Goal: Information Seeking & Learning: Learn about a topic

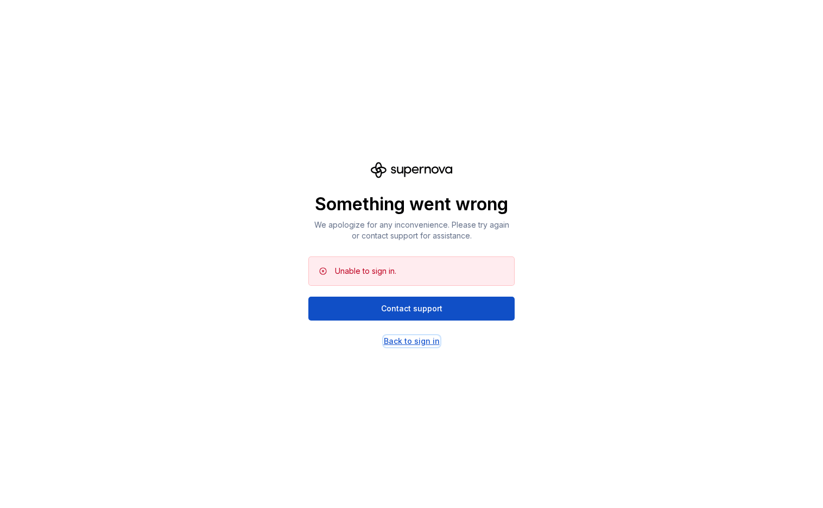
click at [407, 340] on div "Back to sign in" at bounding box center [412, 341] width 56 height 11
click at [404, 337] on div "Back to sign in" at bounding box center [412, 341] width 56 height 11
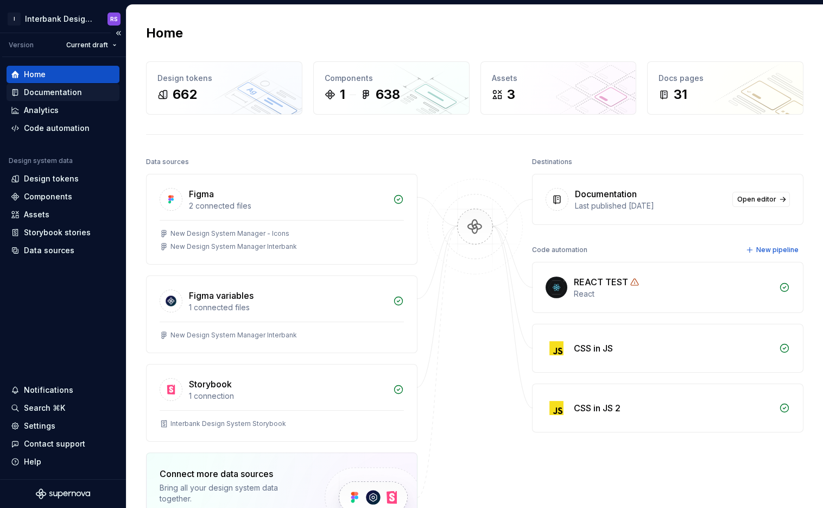
click at [32, 93] on div "Documentation" at bounding box center [53, 92] width 58 height 11
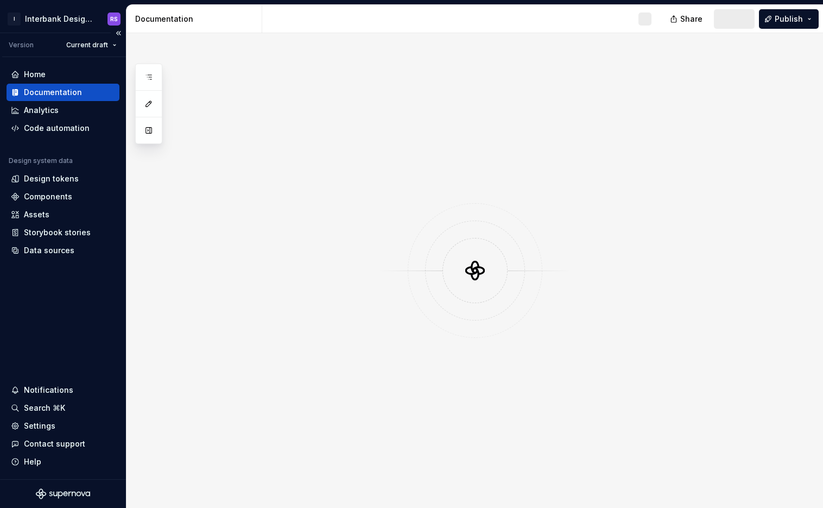
click at [54, 96] on div "Documentation" at bounding box center [53, 92] width 58 height 11
click at [346, 303] on div at bounding box center [474, 270] width 697 height 475
click at [65, 181] on div "Design tokens" at bounding box center [51, 178] width 55 height 11
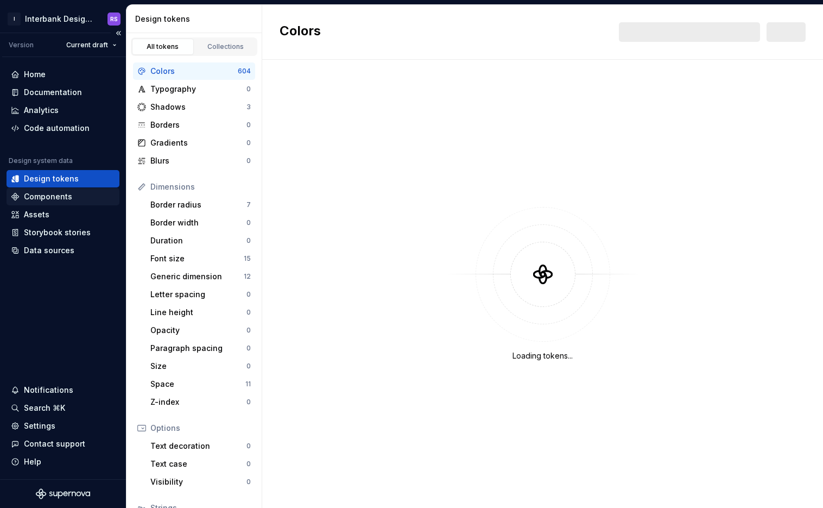
click at [62, 199] on div "Components" at bounding box center [48, 196] width 48 height 11
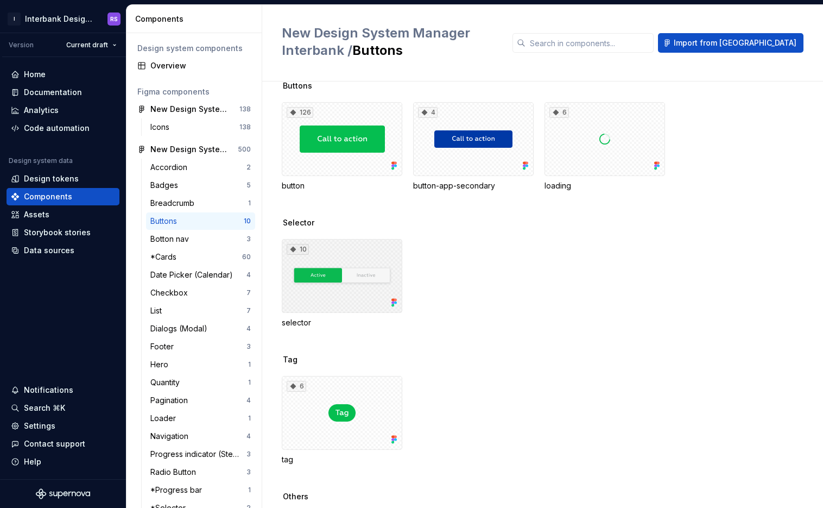
scroll to position [25, 0]
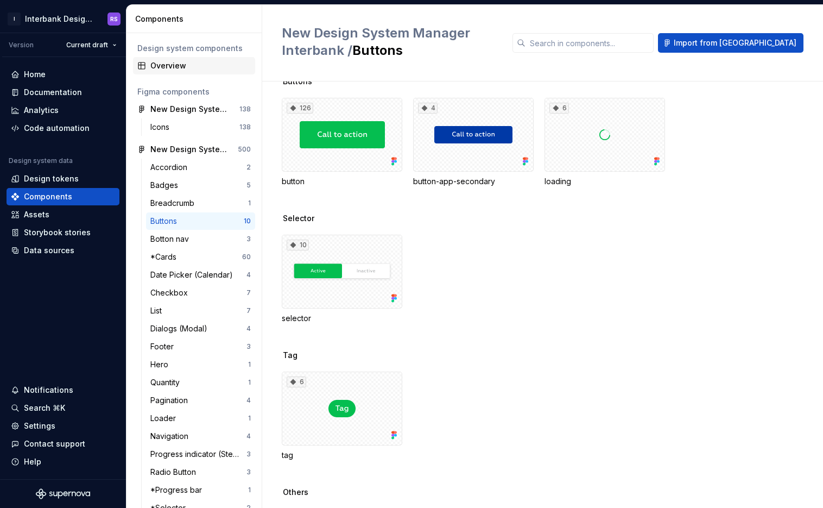
click at [177, 66] on div "Overview" at bounding box center [200, 65] width 100 height 11
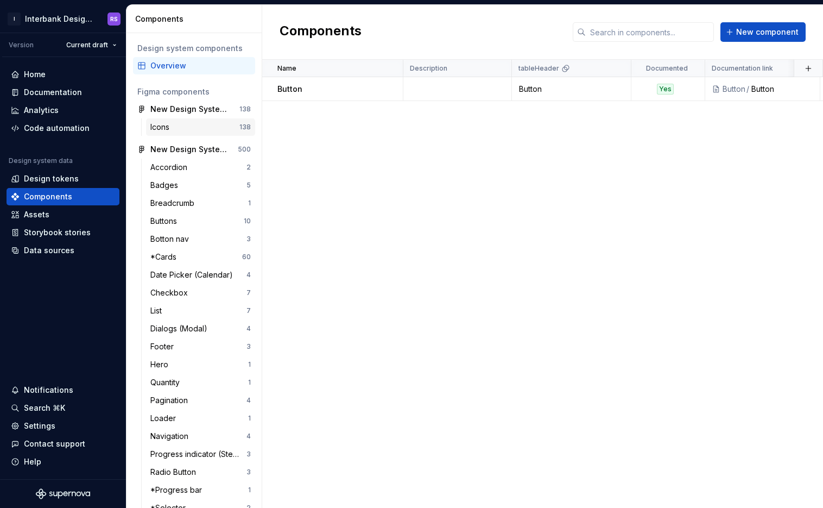
click at [185, 128] on div "Icons" at bounding box center [194, 127] width 89 height 11
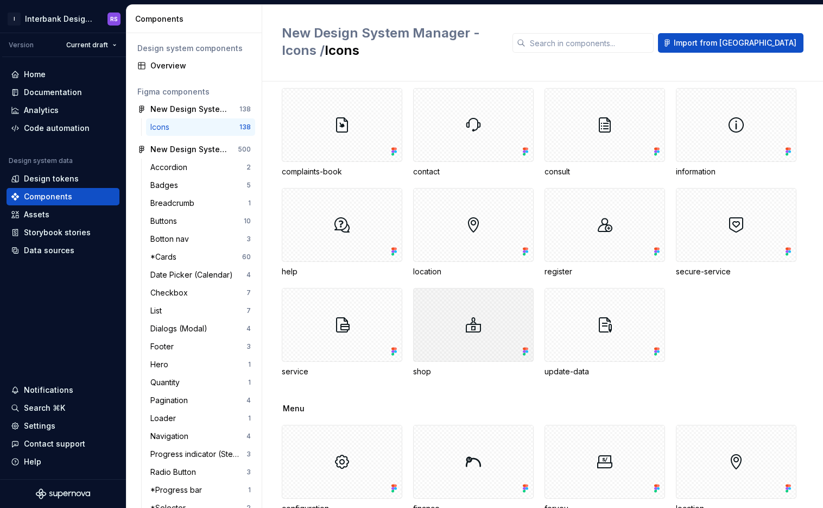
scroll to position [181, 0]
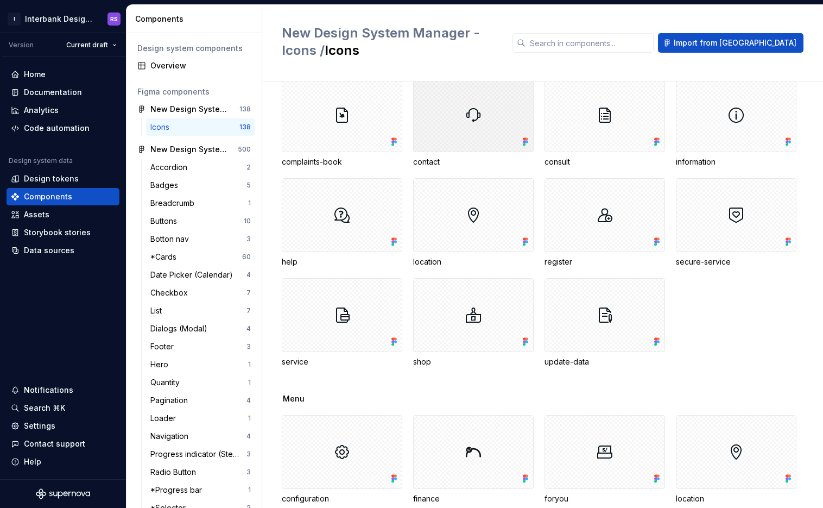
click at [461, 124] on div at bounding box center [473, 115] width 121 height 74
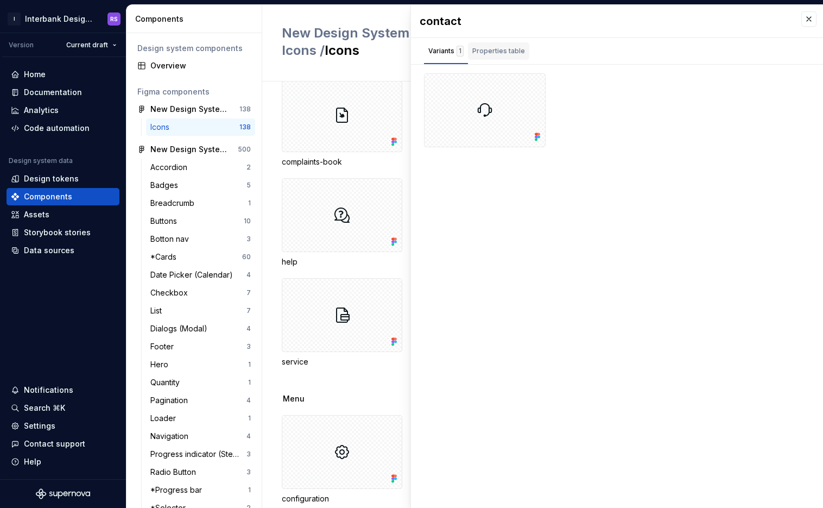
click at [518, 54] on div "Properties table" at bounding box center [498, 51] width 53 height 11
click at [434, 50] on div "Variants 1" at bounding box center [445, 51] width 35 height 11
click at [451, 95] on div at bounding box center [485, 110] width 122 height 74
click at [490, 122] on div at bounding box center [485, 110] width 122 height 74
click at [541, 85] on div at bounding box center [485, 110] width 122 height 74
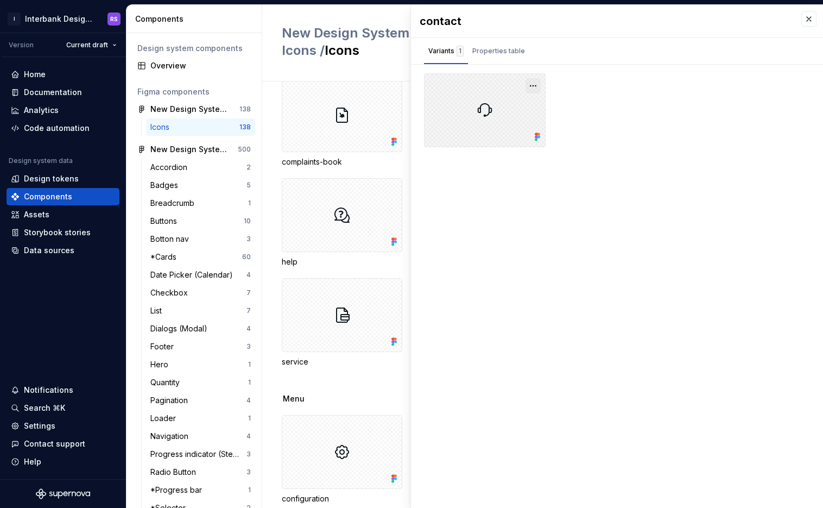
click at [535, 85] on button "button" at bounding box center [533, 85] width 15 height 15
click at [808, 18] on button "button" at bounding box center [808, 18] width 15 height 15
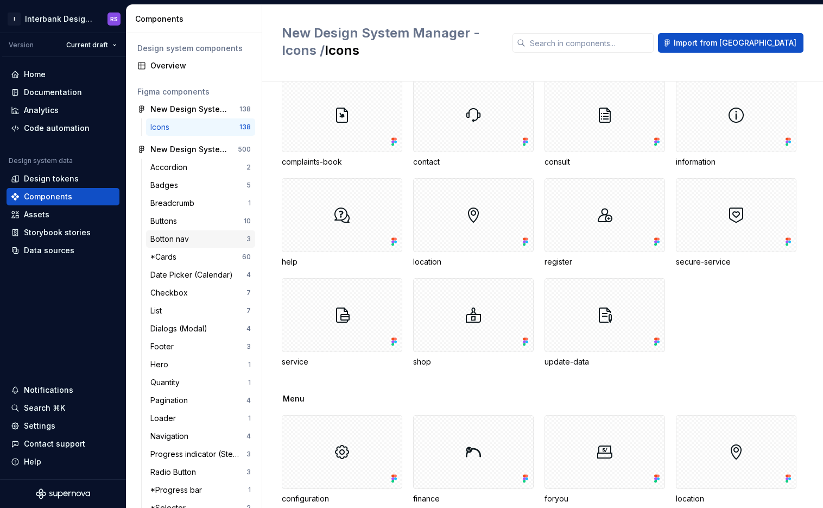
click at [191, 235] on div "Botton nav" at bounding box center [171, 238] width 43 height 11
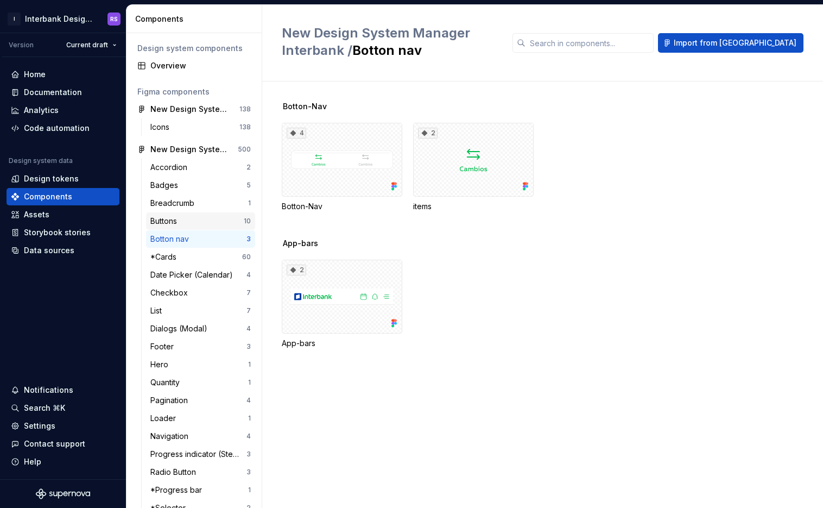
click at [198, 225] on div "Buttons" at bounding box center [196, 221] width 93 height 11
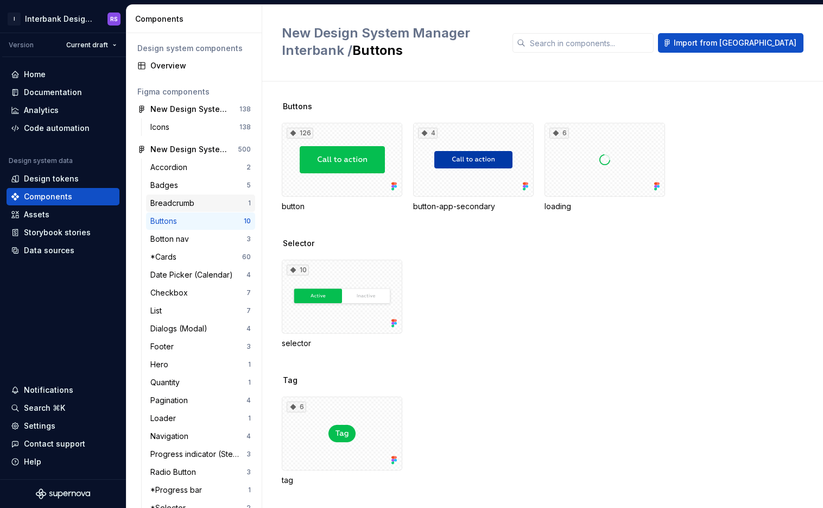
click at [194, 208] on div "Breadcrumb" at bounding box center [174, 203] width 48 height 11
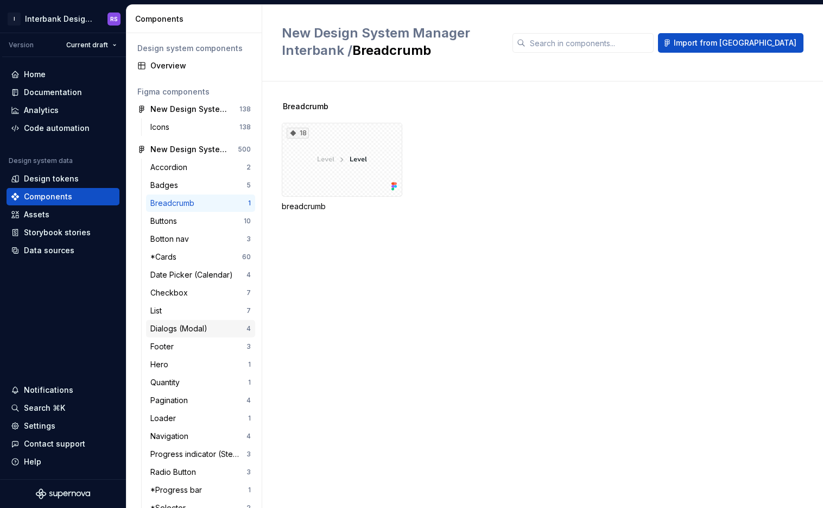
click at [177, 331] on div "Dialogs (Modal)" at bounding box center [180, 328] width 61 height 11
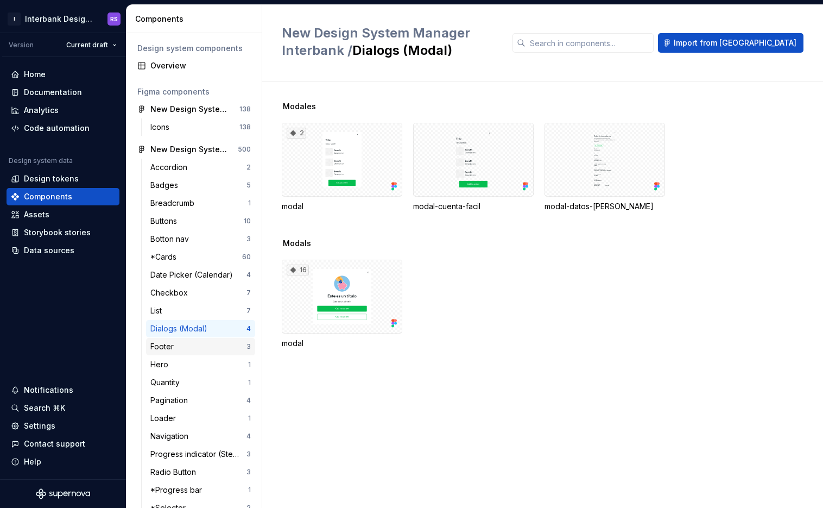
click at [178, 346] on div "Footer" at bounding box center [198, 346] width 96 height 11
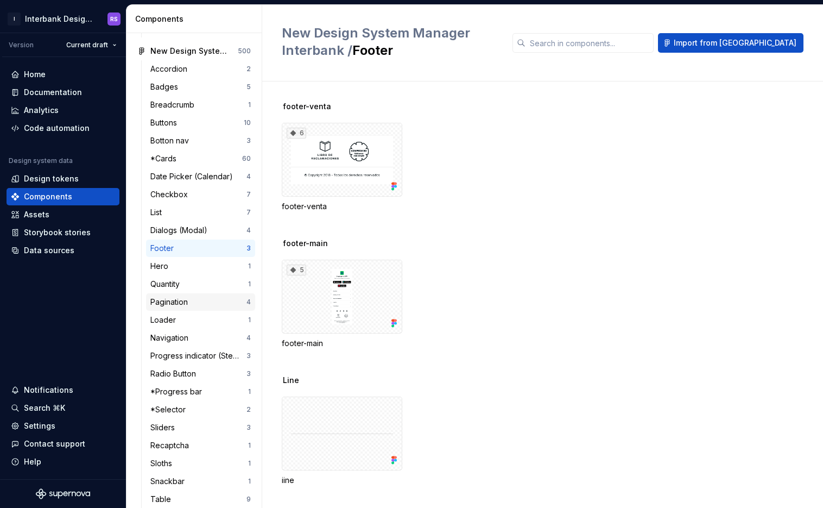
scroll to position [107, 0]
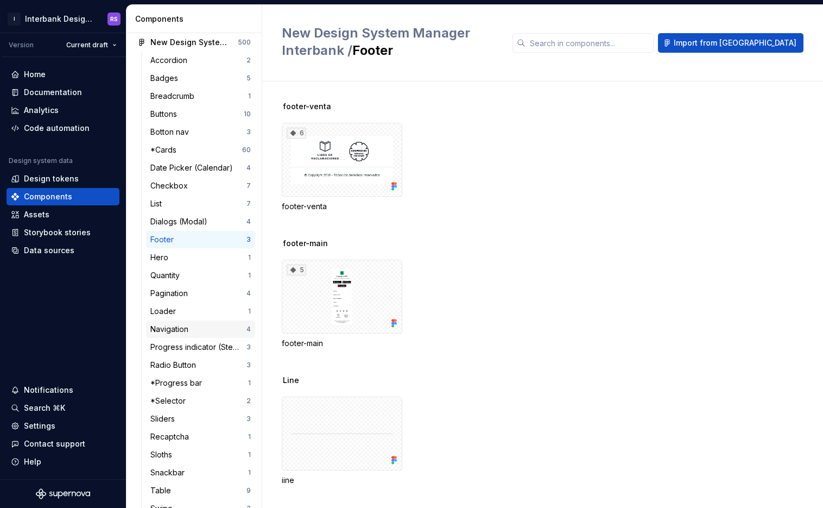
click at [182, 337] on div "Navigation 4" at bounding box center [200, 328] width 109 height 17
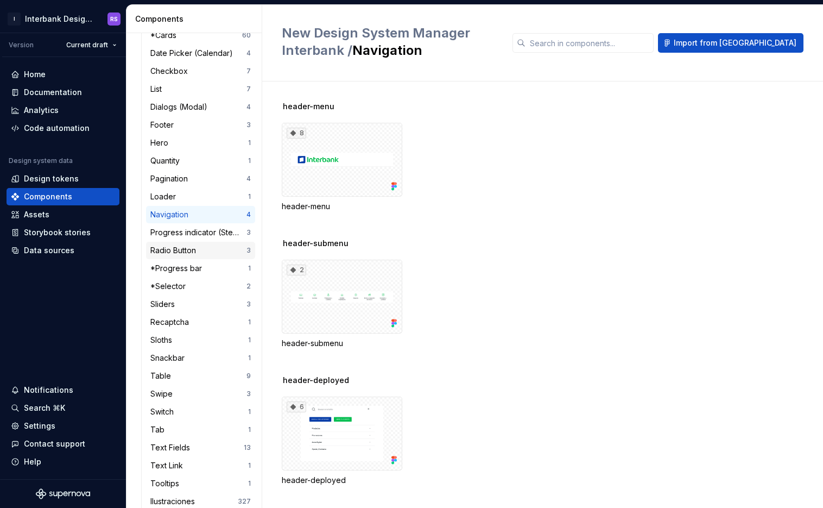
scroll to position [229, 0]
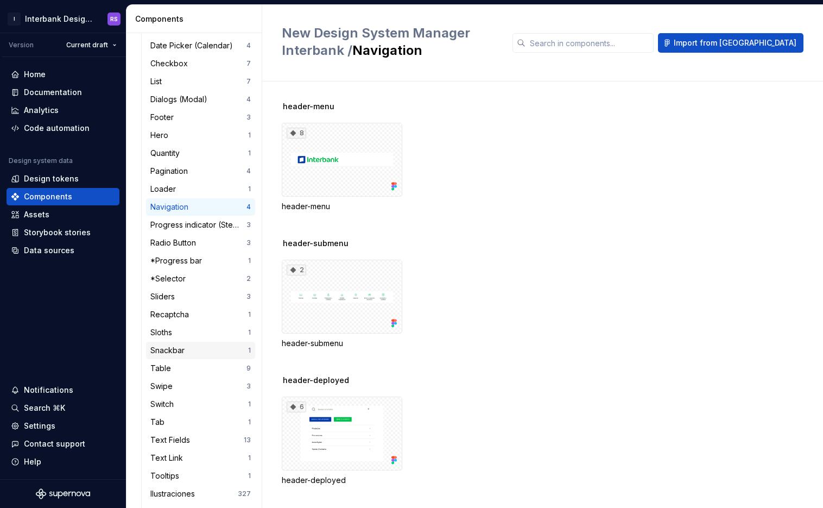
click at [184, 358] on div "Snackbar 1" at bounding box center [200, 349] width 109 height 17
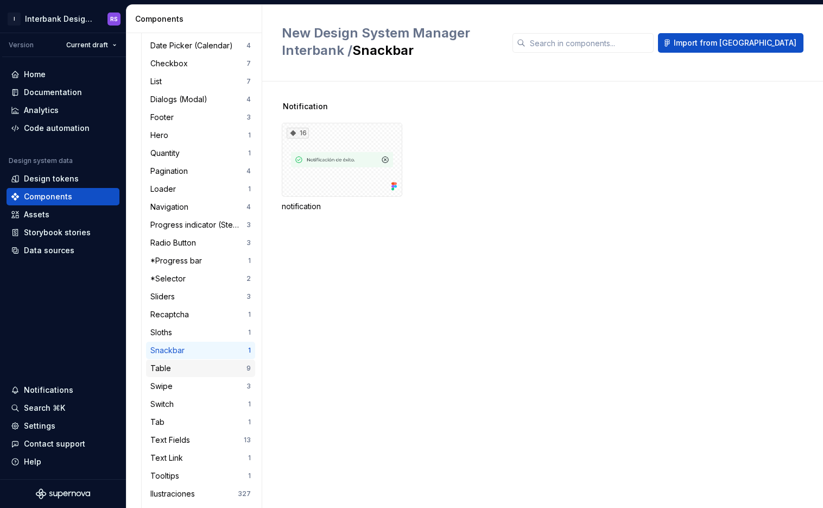
click at [184, 364] on div "Table" at bounding box center [198, 368] width 96 height 11
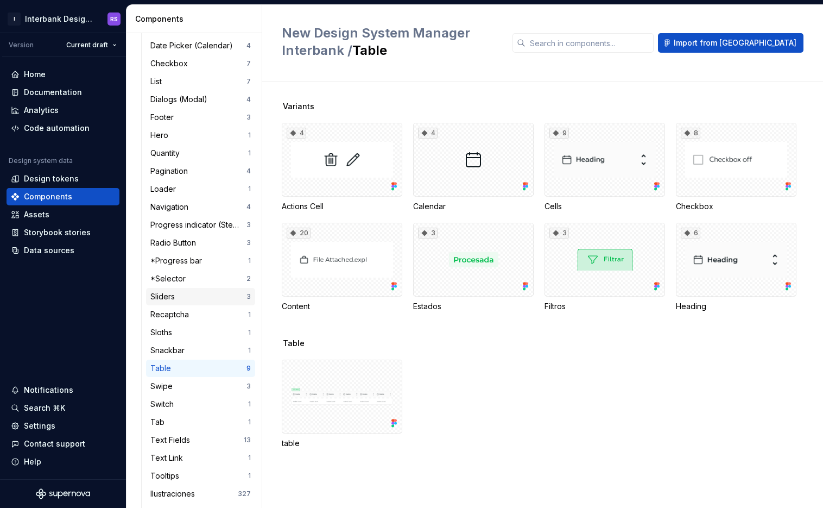
scroll to position [288, 0]
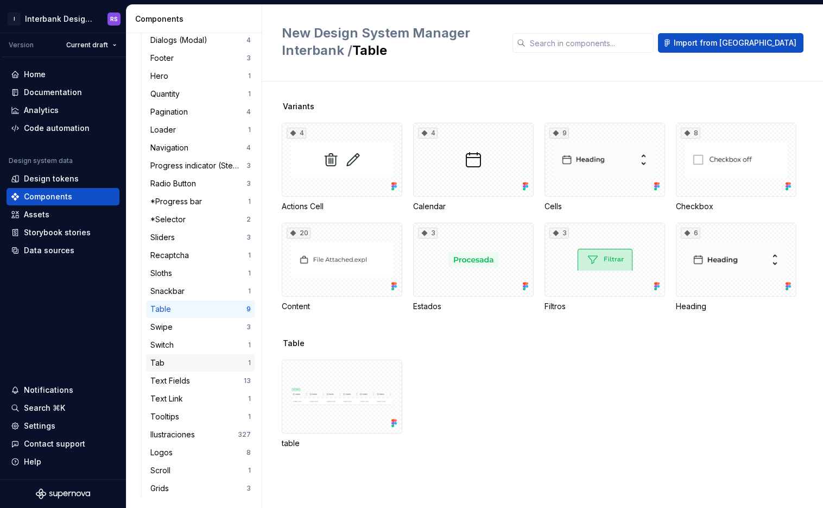
click at [181, 370] on div "Tab 1" at bounding box center [200, 362] width 109 height 17
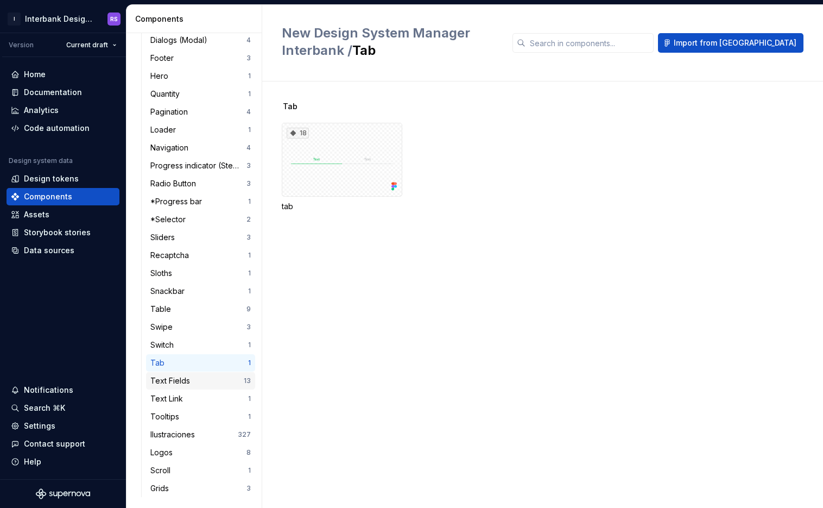
click at [181, 379] on div "Text Fields" at bounding box center [172, 380] width 44 height 11
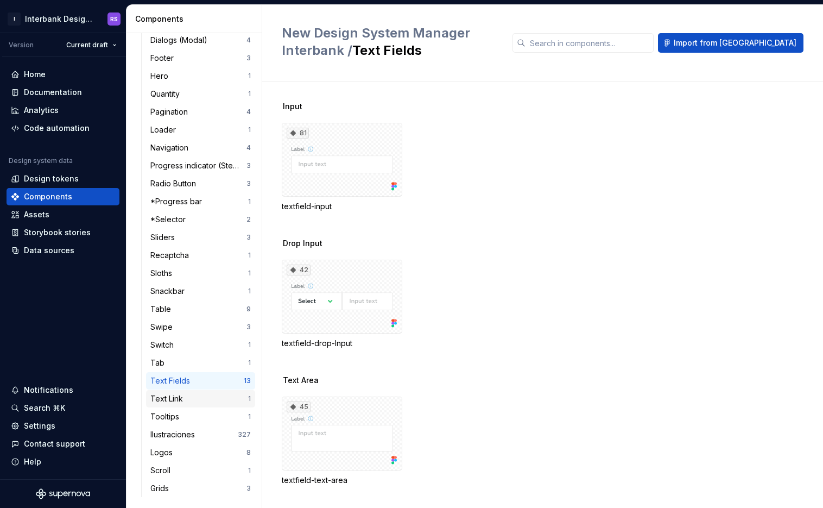
click at [184, 390] on div "Text Link 1" at bounding box center [200, 398] width 109 height 17
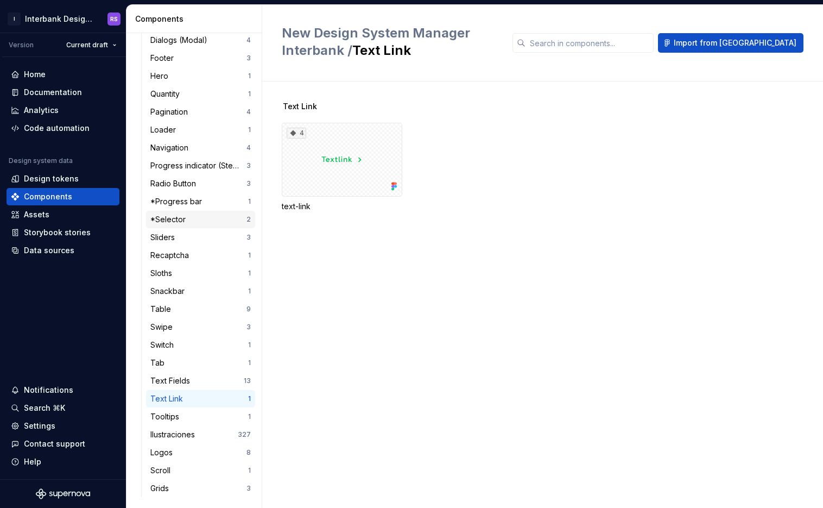
click at [189, 227] on div "*Selector 2" at bounding box center [200, 219] width 109 height 17
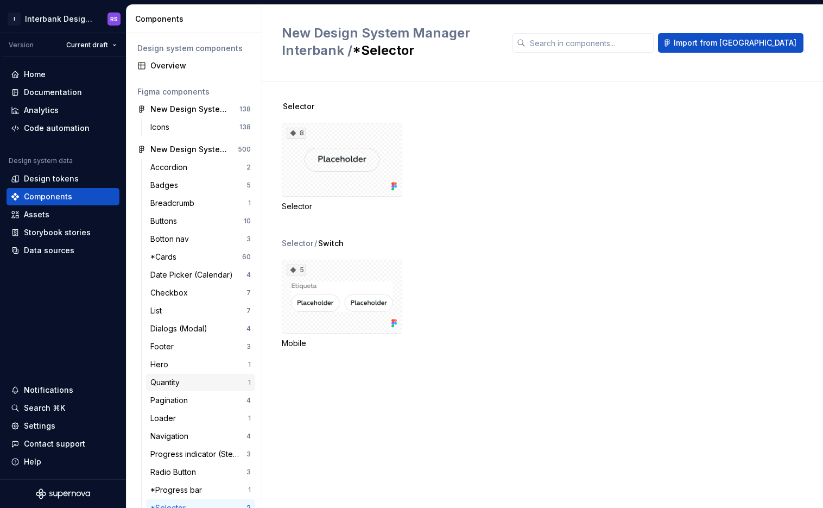
click at [194, 385] on div "Quantity" at bounding box center [199, 382] width 98 height 11
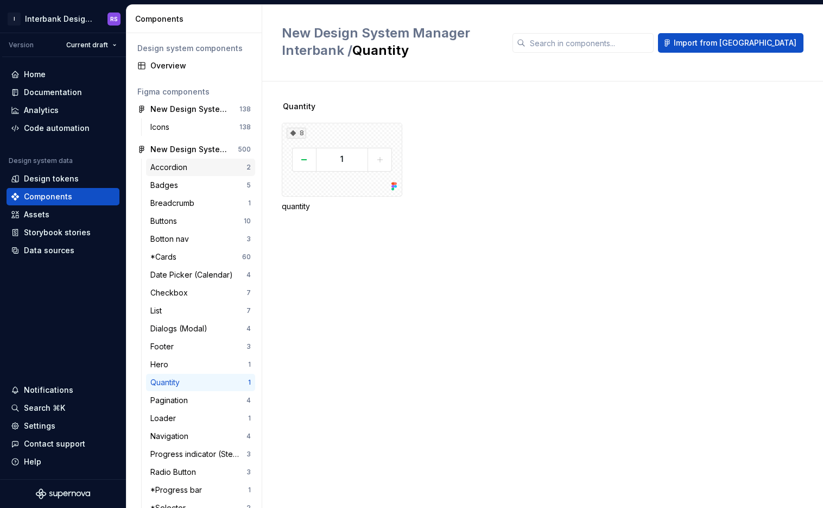
click at [178, 162] on div "Accordion" at bounding box center [170, 167] width 41 height 11
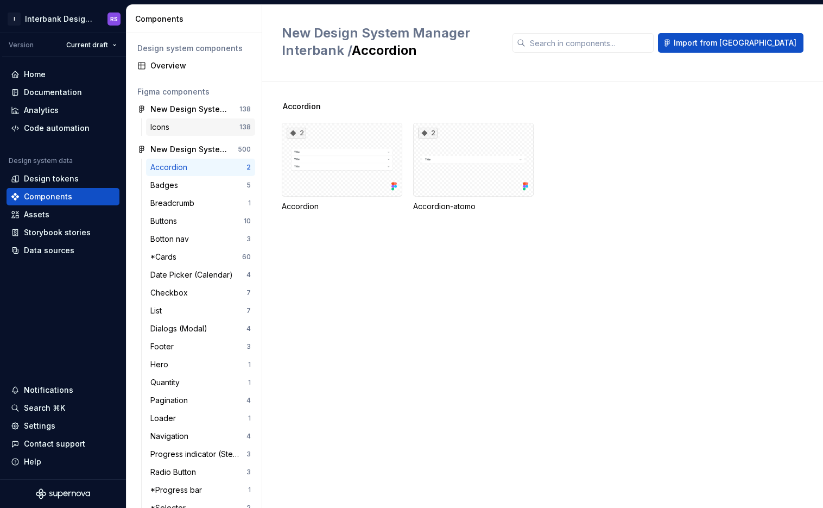
click at [186, 127] on div "Icons" at bounding box center [194, 127] width 89 height 11
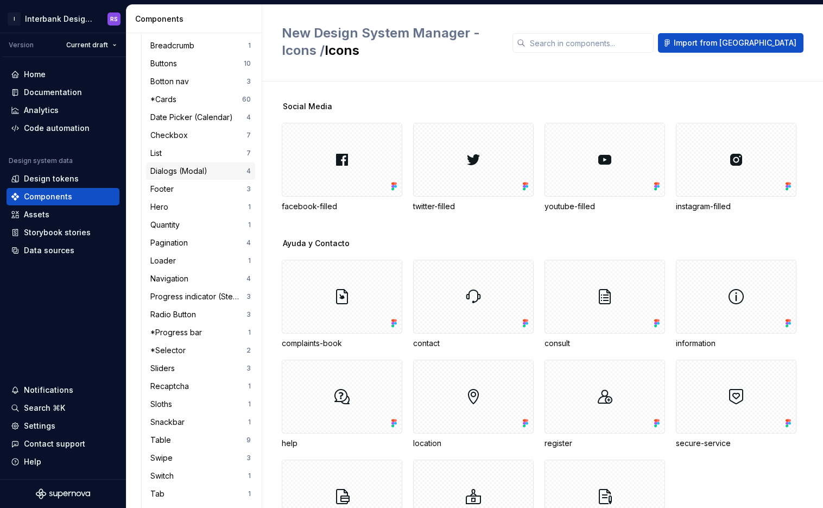
scroll to position [288, 0]
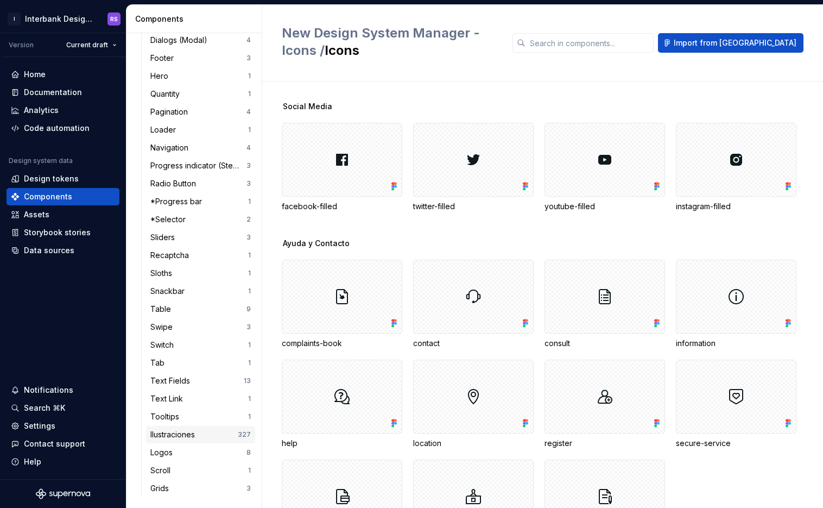
click at [162, 429] on div "Ilustraciones" at bounding box center [174, 434] width 49 height 11
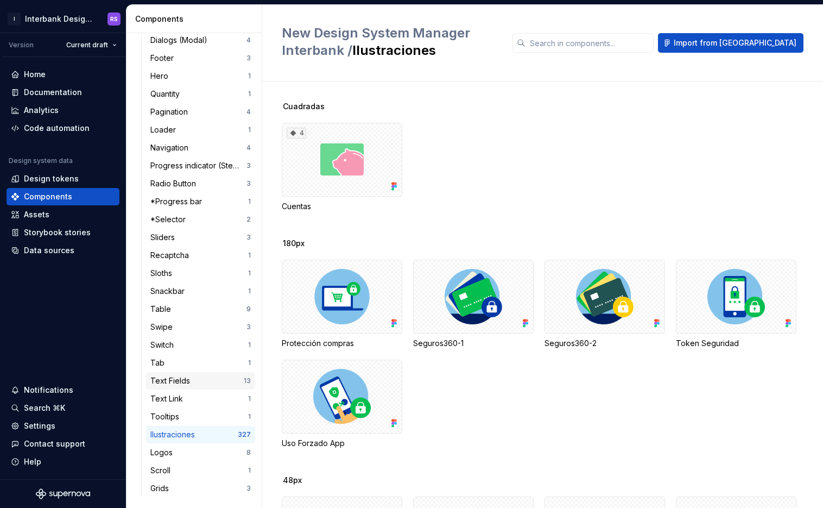
click at [167, 383] on div "Text Fields" at bounding box center [172, 380] width 44 height 11
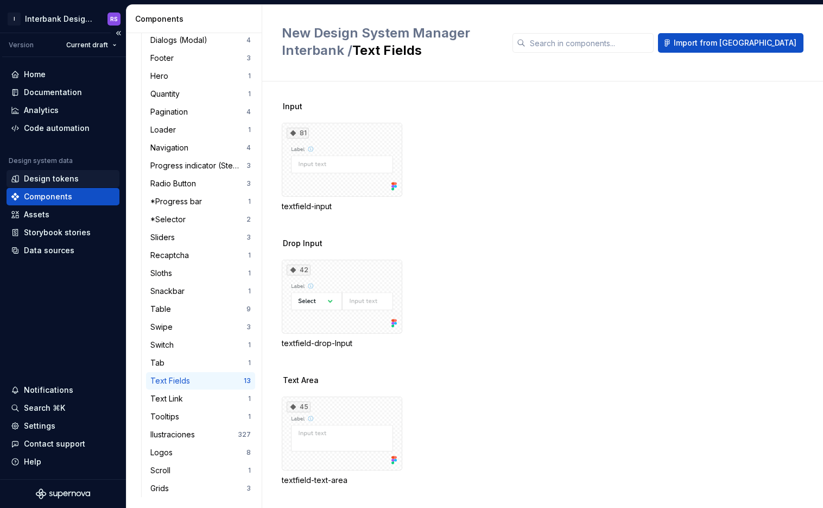
click at [79, 176] on div "Design tokens" at bounding box center [63, 178] width 104 height 11
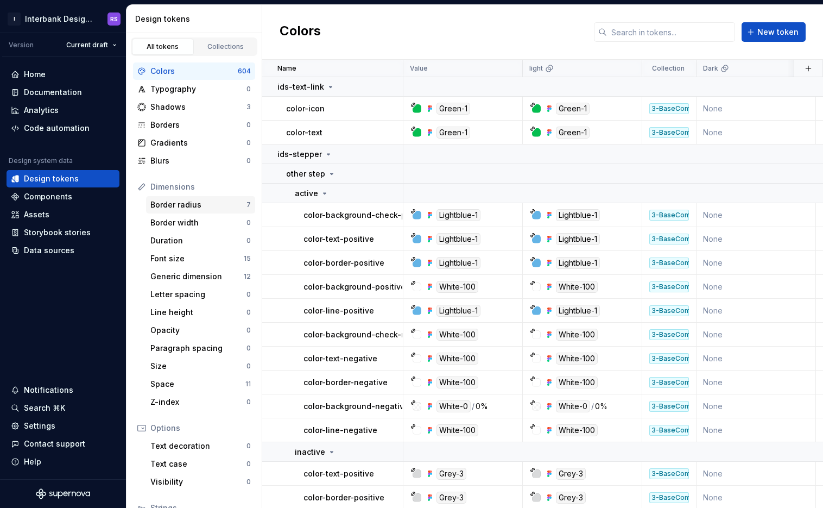
click at [181, 203] on div "Border radius" at bounding box center [198, 204] width 96 height 11
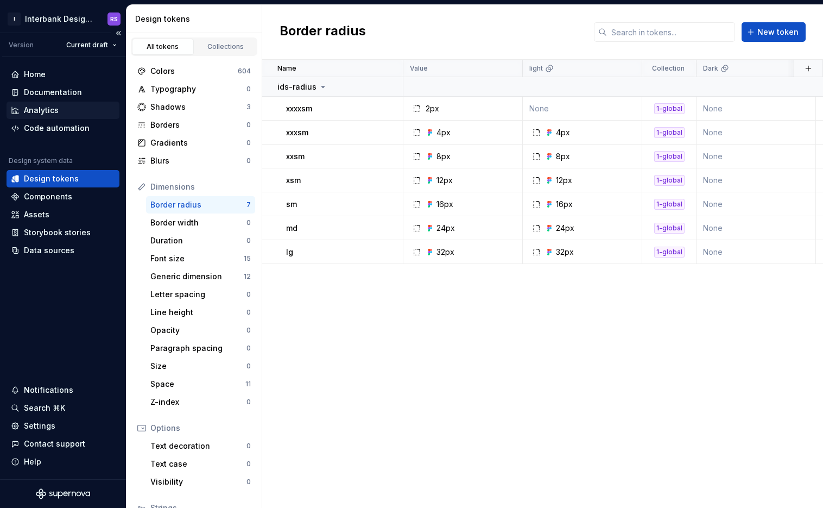
click at [47, 110] on div "Analytics" at bounding box center [41, 110] width 35 height 11
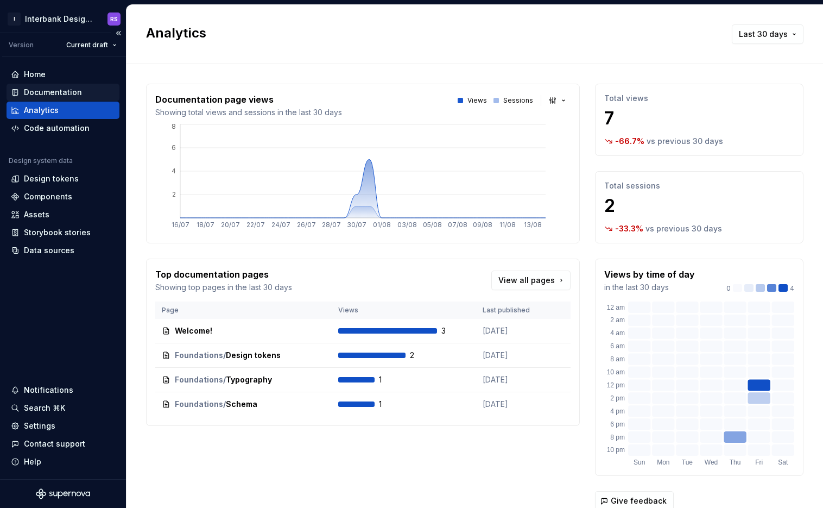
click at [50, 89] on div "Documentation" at bounding box center [53, 92] width 58 height 11
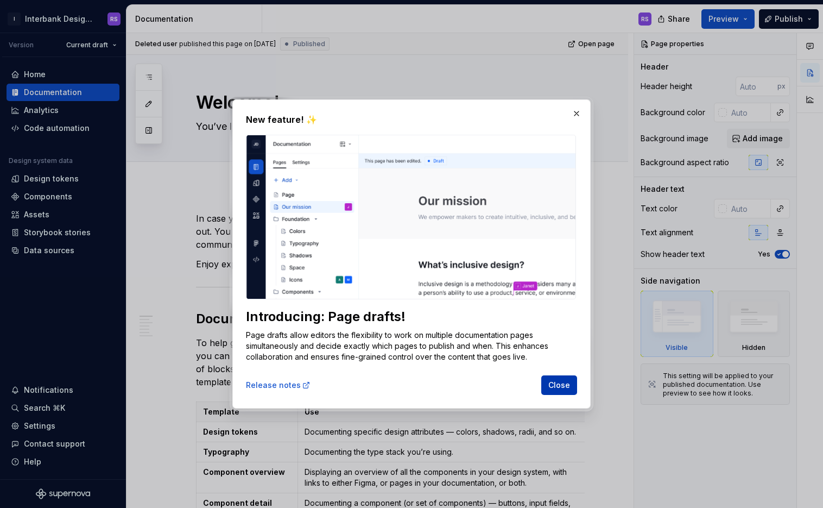
click at [558, 382] on span "Close" at bounding box center [559, 384] width 22 height 11
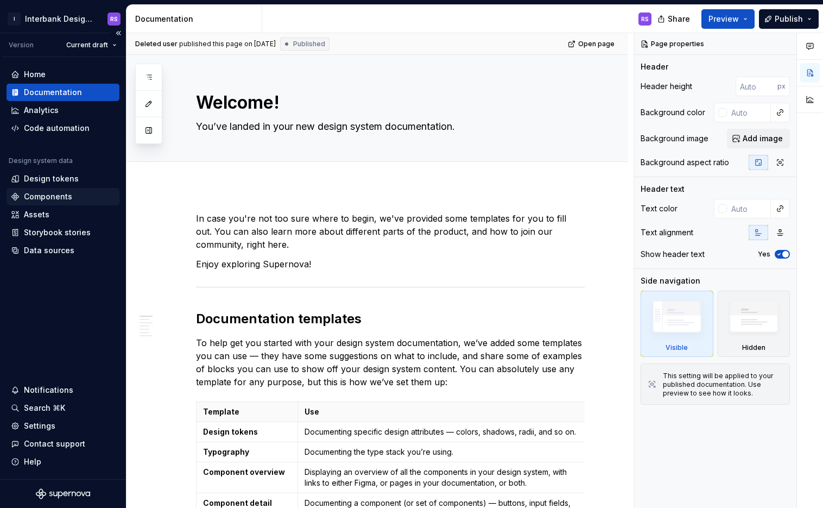
click at [51, 202] on div "Components" at bounding box center [63, 196] width 113 height 17
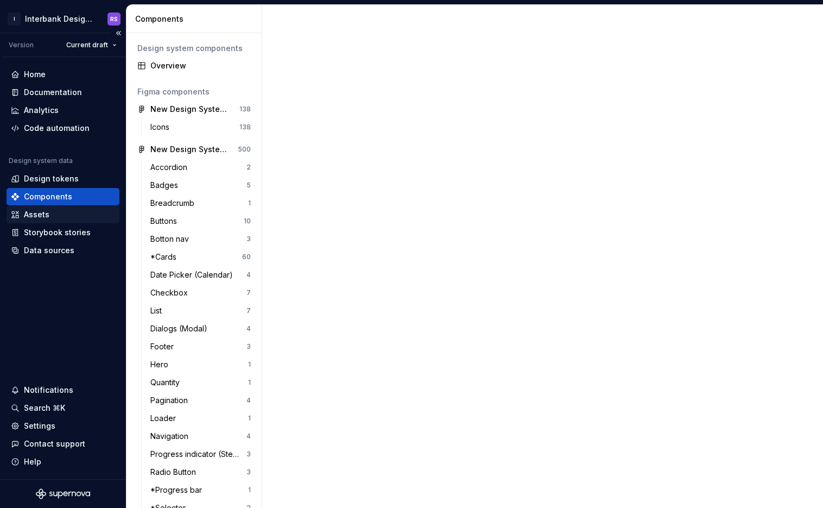
click at [49, 214] on div "Assets" at bounding box center [63, 214] width 104 height 11
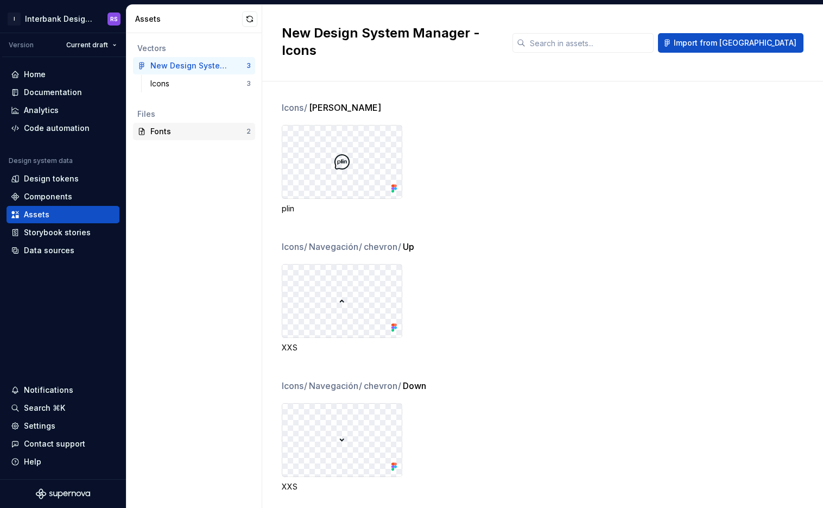
click at [153, 130] on div "Fonts" at bounding box center [198, 131] width 96 height 11
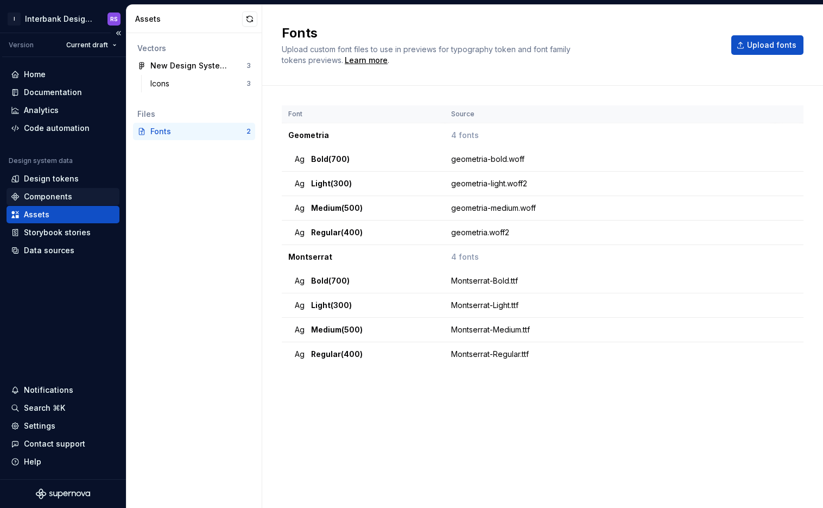
click at [47, 193] on div "Components" at bounding box center [48, 196] width 48 height 11
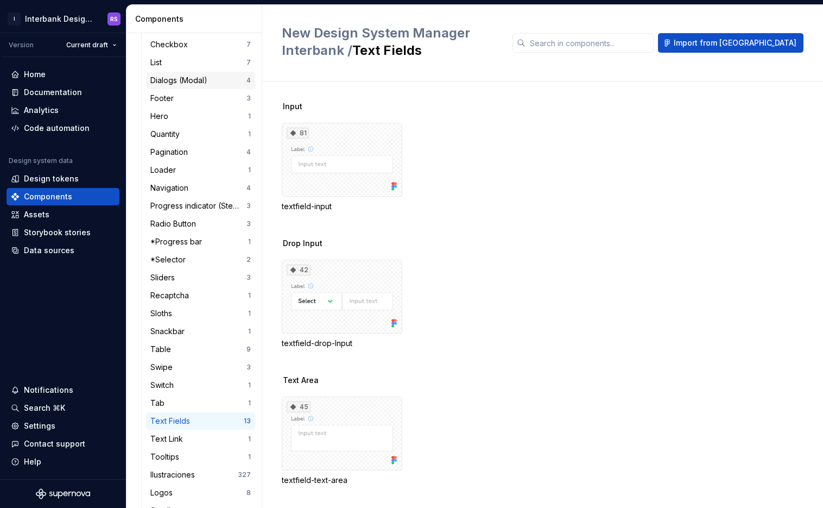
scroll to position [288, 0]
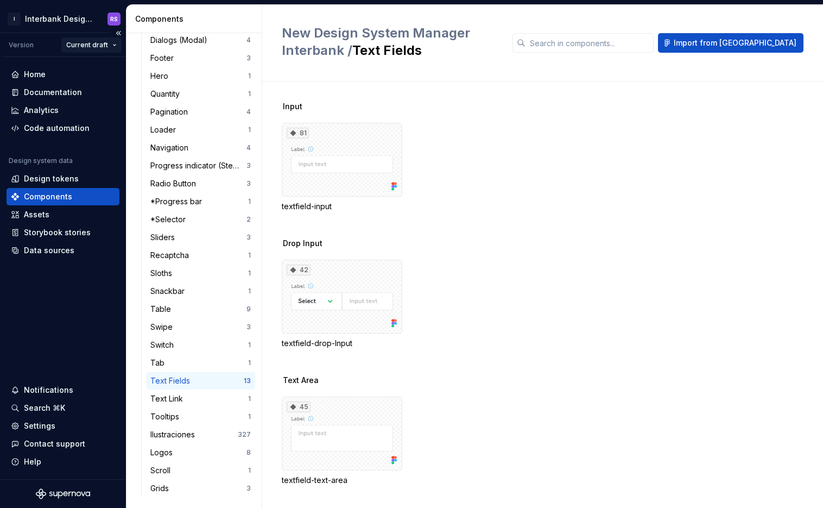
click at [107, 43] on html "I Interbank Design System RS Version Current draft Home Documentation Analytics…" at bounding box center [411, 254] width 823 height 508
click at [107, 77] on div "v 1.0.0 - Desing System v1.0.0" at bounding box center [133, 83] width 134 height 17
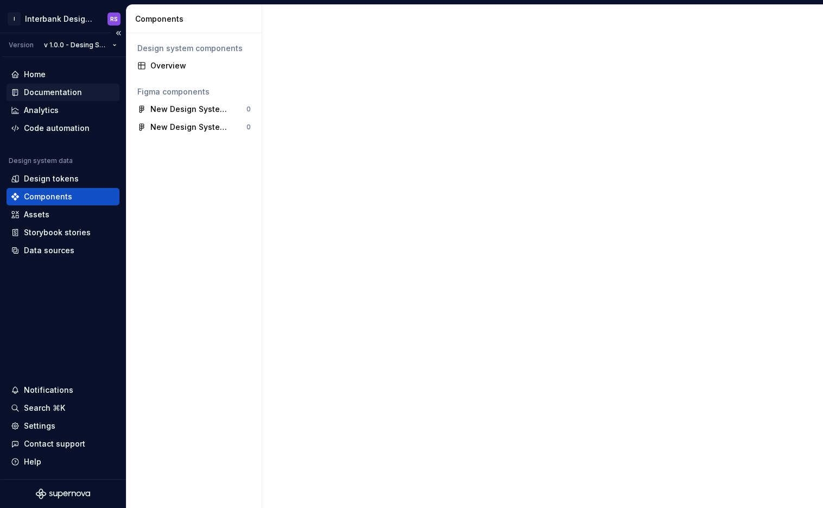
click at [66, 88] on div "Documentation" at bounding box center [53, 92] width 58 height 11
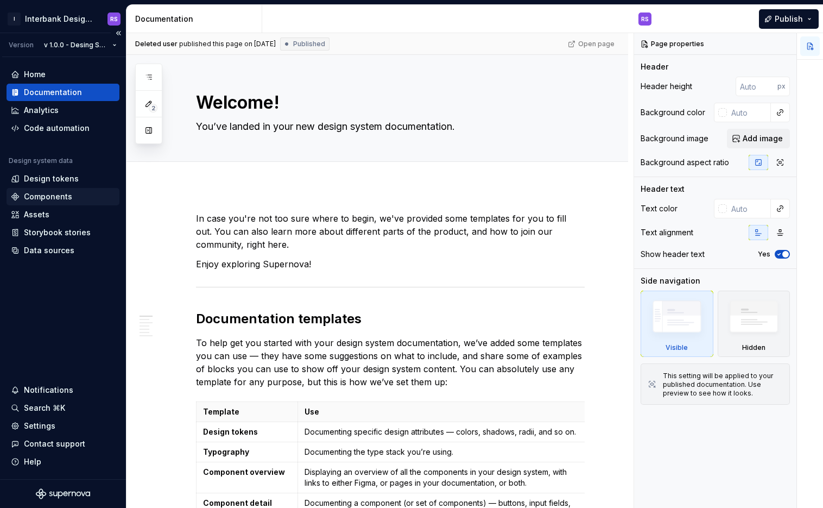
click at [47, 199] on div "Components" at bounding box center [48, 196] width 48 height 11
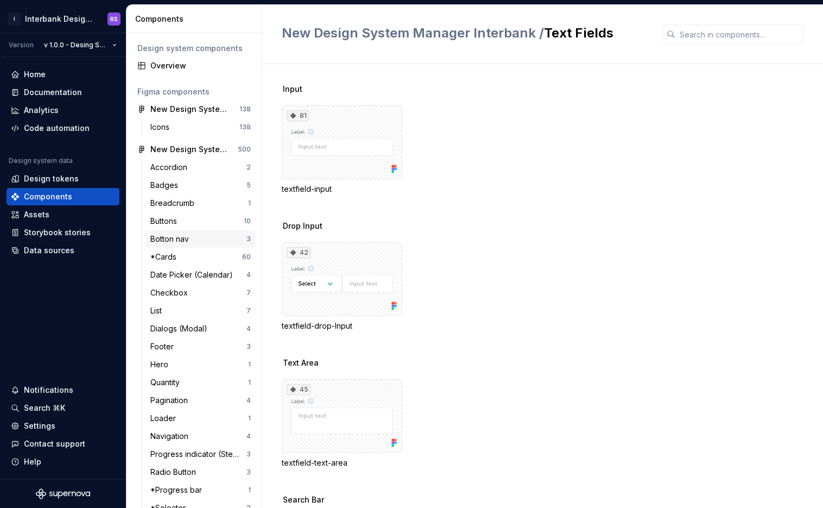
click at [205, 243] on div "Botton nav" at bounding box center [198, 238] width 96 height 11
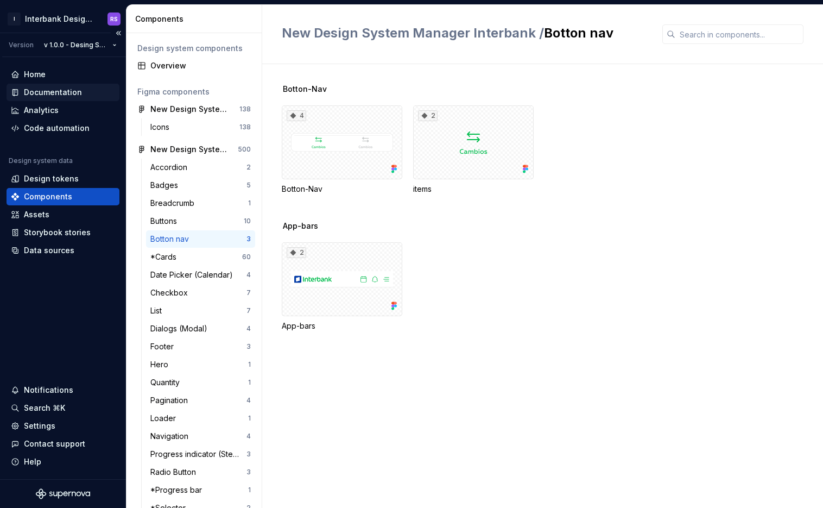
click at [50, 93] on div "Documentation" at bounding box center [53, 92] width 58 height 11
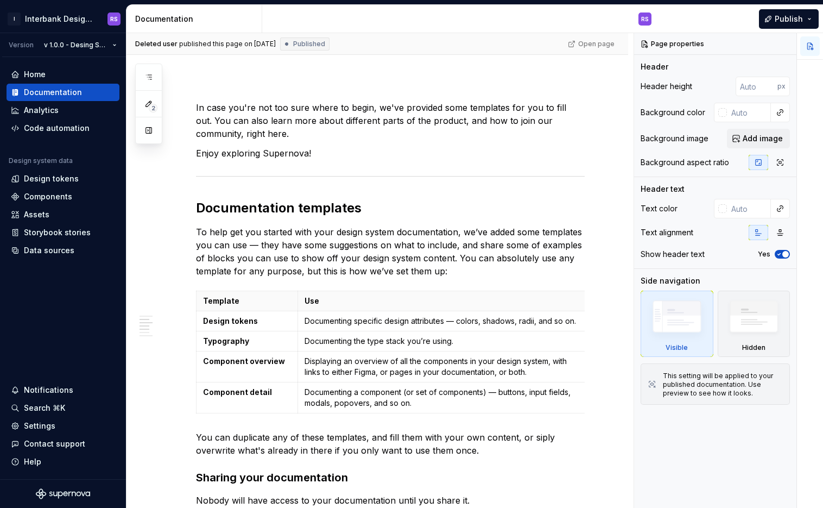
scroll to position [39, 0]
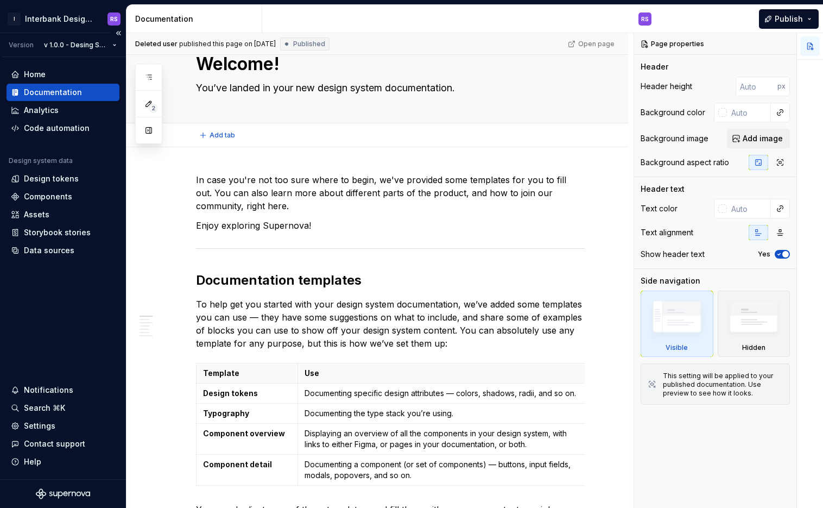
type textarea "*"
click at [63, 182] on div "Design tokens" at bounding box center [51, 178] width 55 height 11
click at [61, 195] on div "Components" at bounding box center [48, 196] width 48 height 11
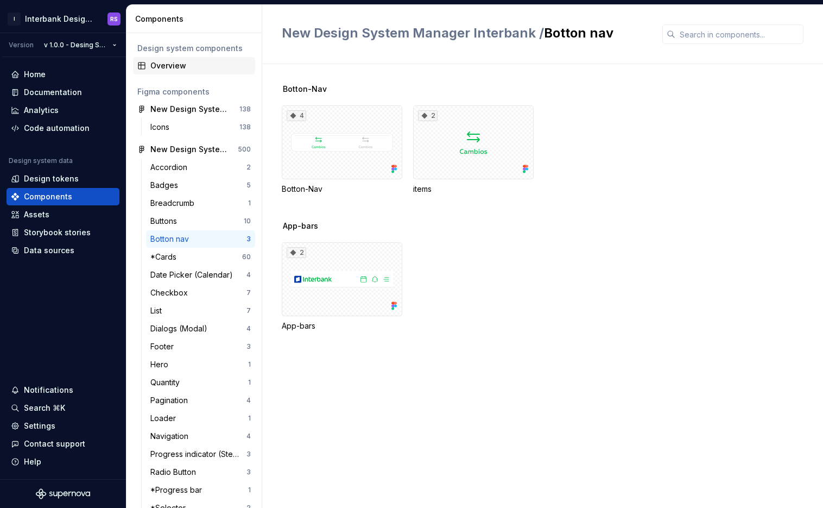
click at [178, 73] on div "Overview" at bounding box center [194, 65] width 122 height 17
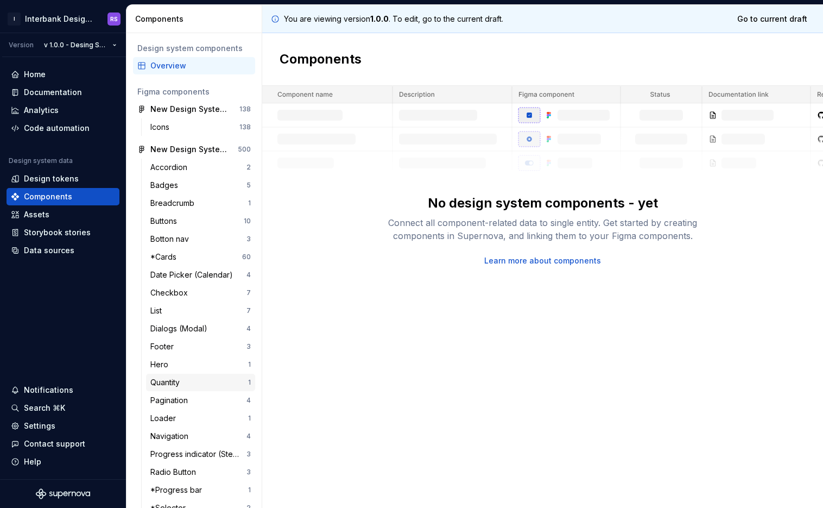
click at [169, 374] on div "Quantity 1" at bounding box center [200, 382] width 109 height 17
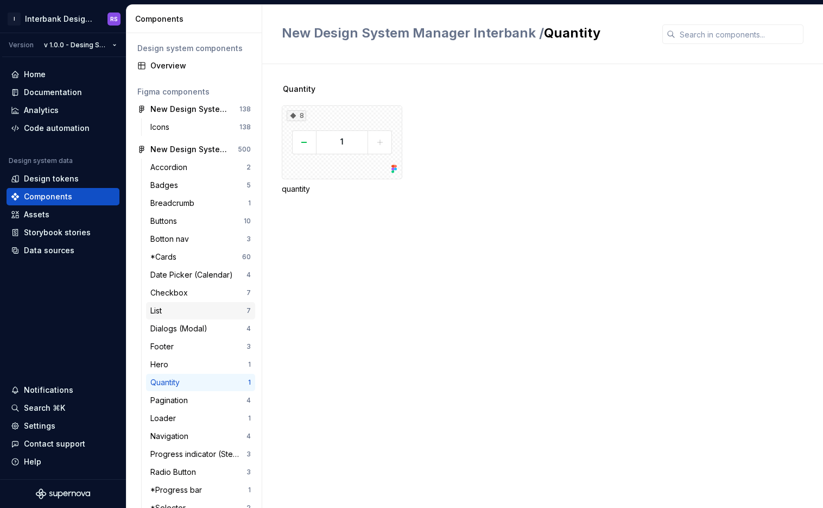
click at [151, 303] on div "List 7" at bounding box center [200, 310] width 109 height 17
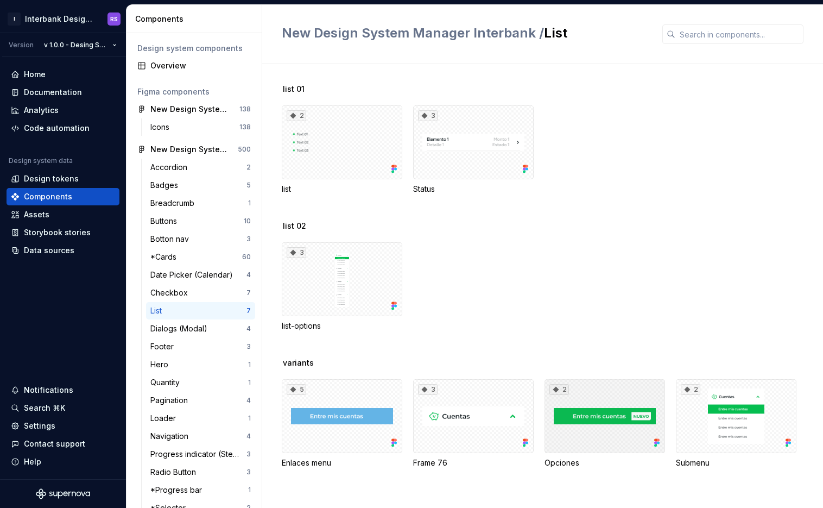
click at [589, 411] on div "2" at bounding box center [605, 416] width 121 height 74
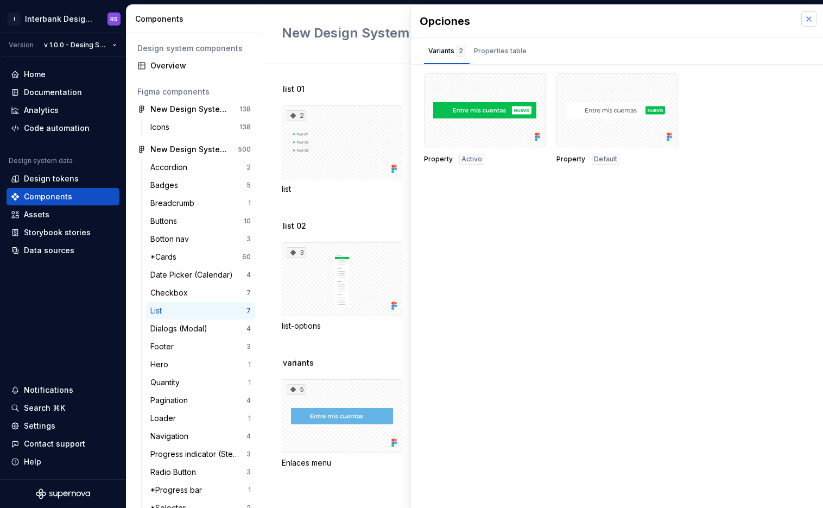
click at [808, 20] on button "button" at bounding box center [808, 18] width 15 height 15
